Goal: Task Accomplishment & Management: Use online tool/utility

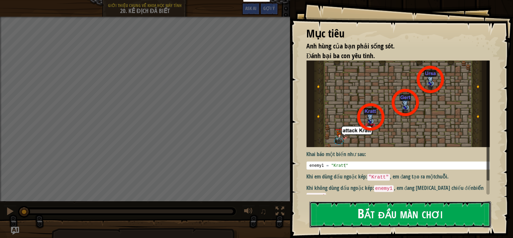
click at [376, 201] on button "Bắt đầu màn chơi" at bounding box center [399, 214] width 181 height 26
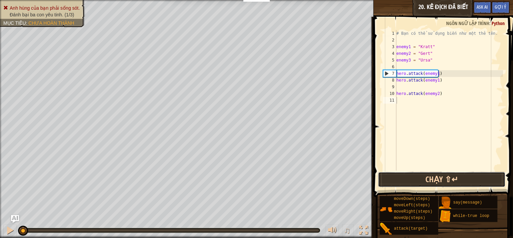
click at [433, 182] on button "Chạy ⇧↵" at bounding box center [441, 179] width 127 height 15
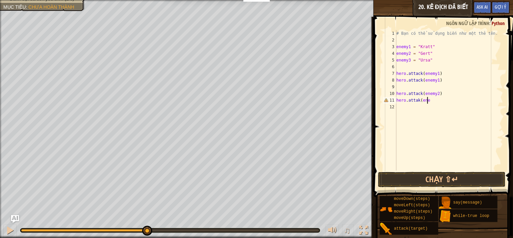
scroll to position [3, 2]
type textarea "hero.attak(enemy2)"
type textarea "hero.attack(enemy3)"
click at [438, 178] on button "Chạy ⇧↵" at bounding box center [441, 179] width 127 height 15
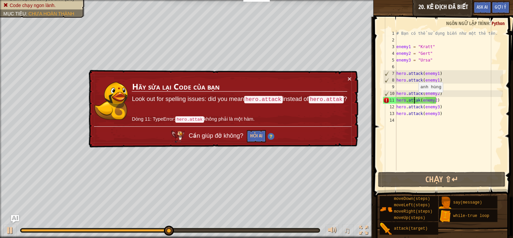
click at [414, 99] on div "# Bạn có thể sử dụng biến như một thẻ tên. enemy1 = "Kratt" enemy2 = "[PERSON_N…" at bounding box center [449, 107] width 108 height 154
click at [416, 99] on div "# Bạn có thể sử dụng biến như một thẻ tên. enemy1 = "Kratt" enemy2 = "[PERSON_N…" at bounding box center [449, 107] width 108 height 154
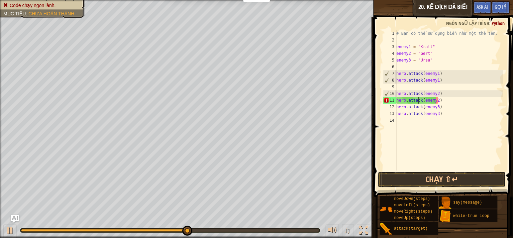
scroll to position [3, 2]
type textarea "hero.attack(enemy2)"
click at [426, 177] on button "Chạy ⇧↵" at bounding box center [441, 179] width 127 height 15
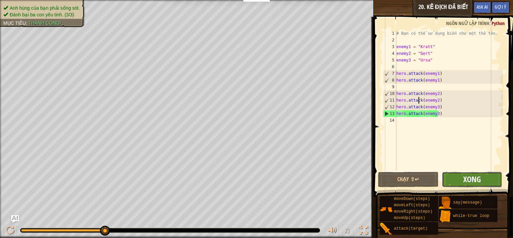
click at [467, 179] on span "Xong" at bounding box center [472, 179] width 18 height 11
